Goal: Find specific page/section: Find specific page/section

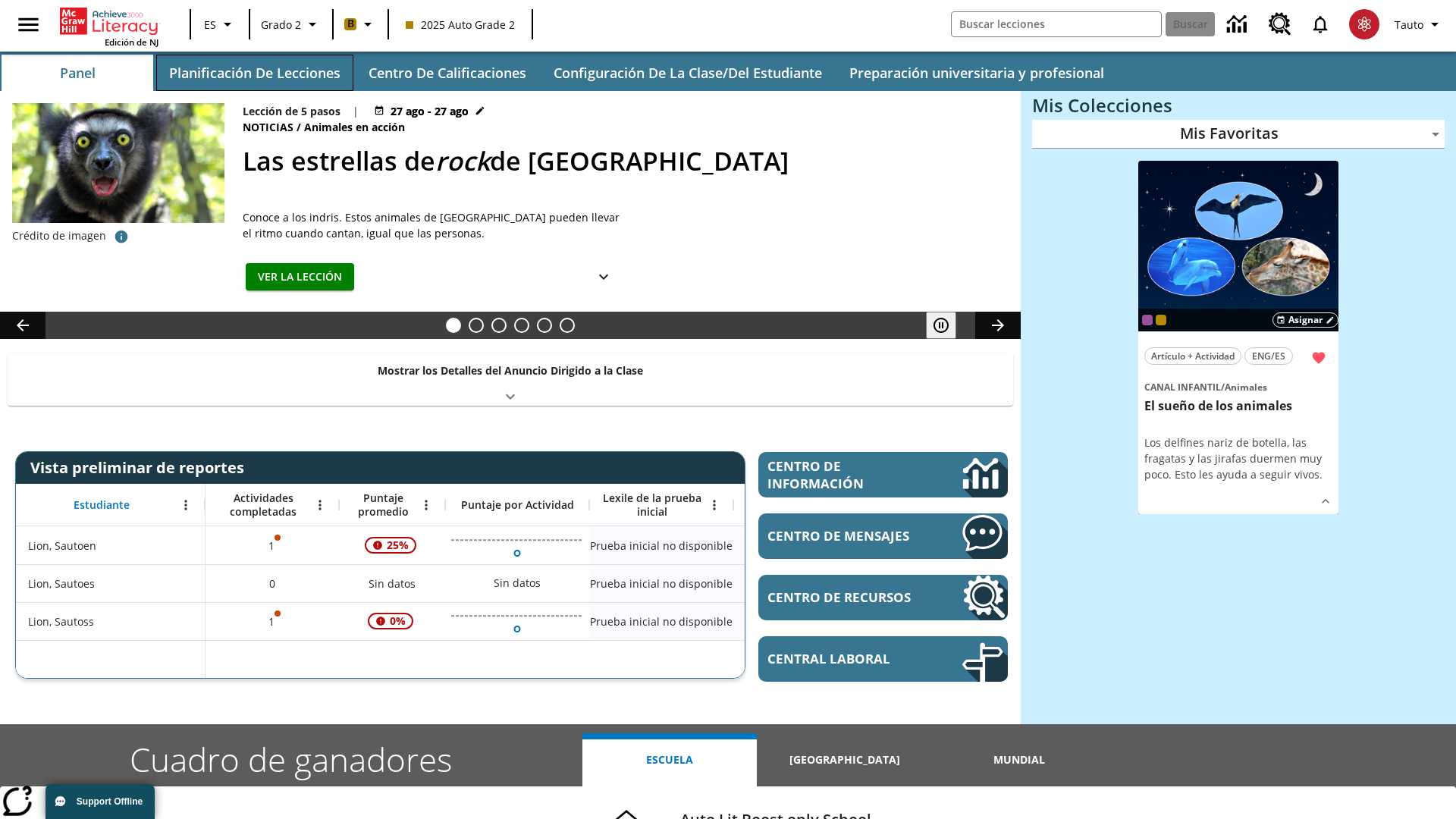
click at [254, 73] on button "Planificación de lecciones" at bounding box center [254, 73] width 197 height 37
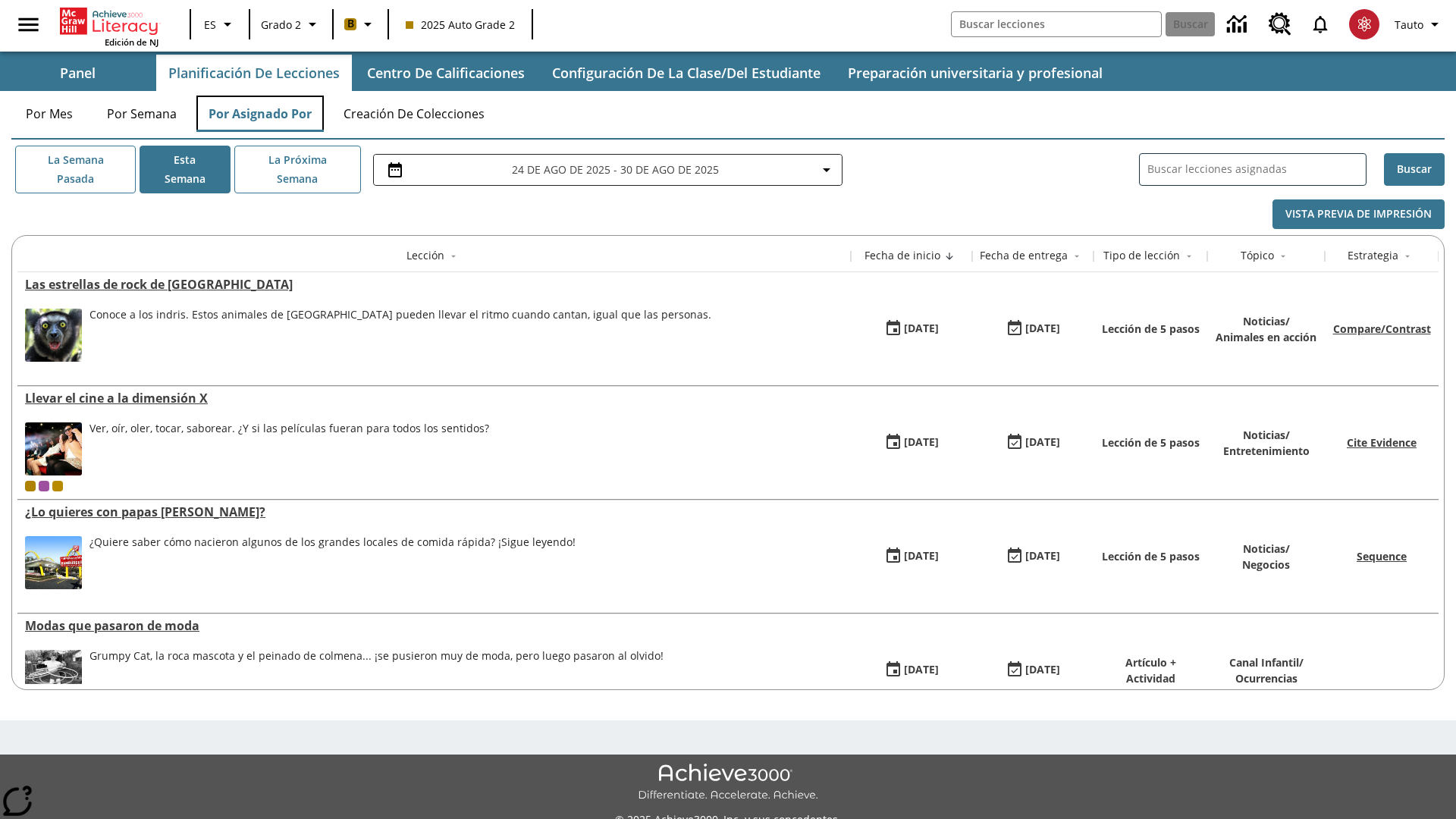
click at [260, 114] on button "Por asignado por" at bounding box center [260, 114] width 127 height 37
type input "El sueño de los animales"
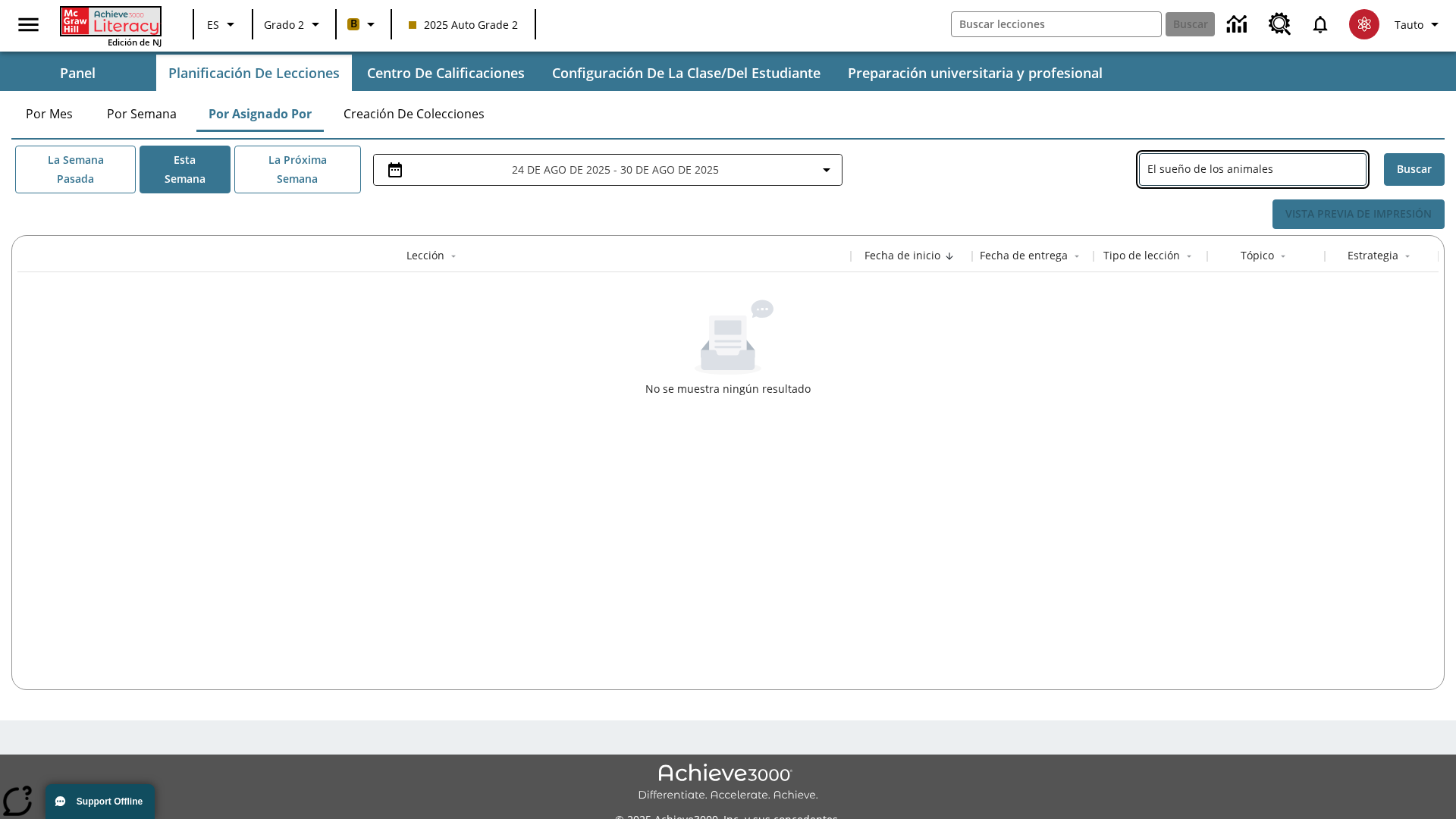
click at [109, 21] on icon "Portada" at bounding box center [112, 21] width 101 height 27
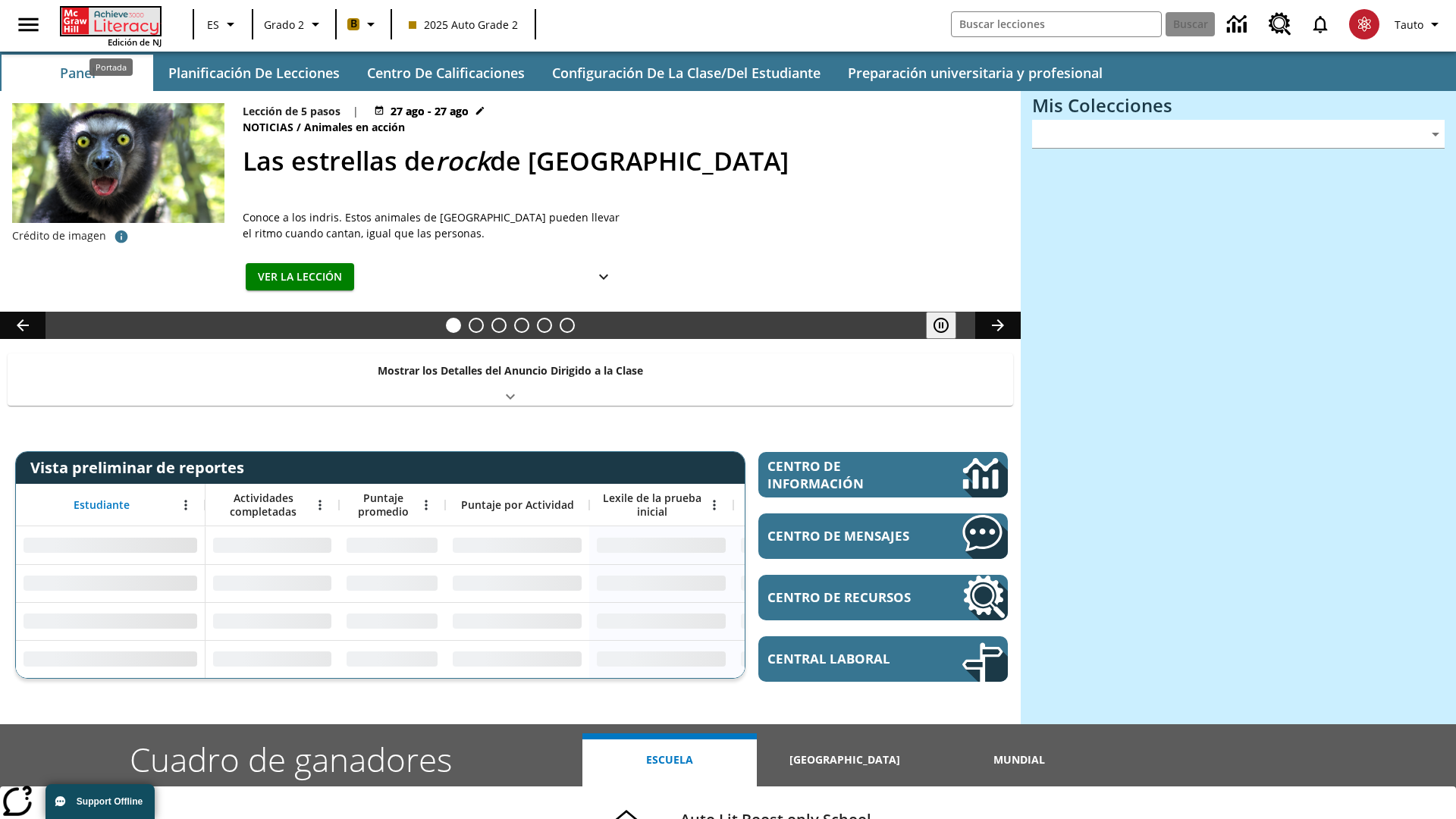
type input "-1"
